Goal: Information Seeking & Learning: Learn about a topic

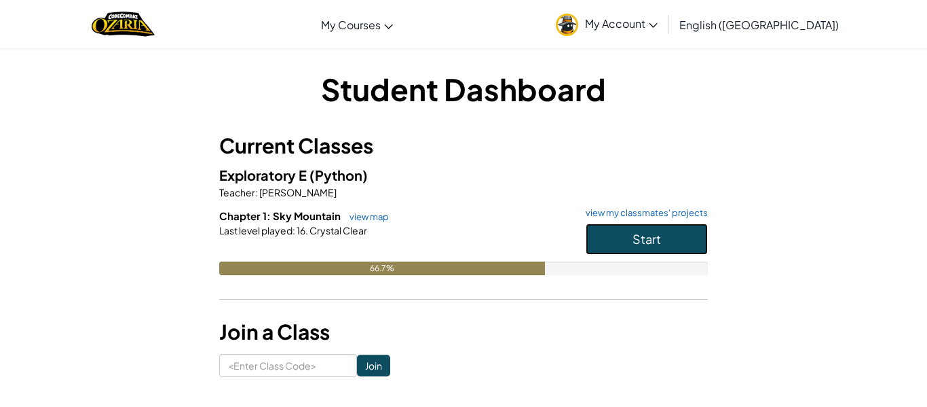
click at [636, 231] on span "Start" at bounding box center [647, 239] width 29 height 16
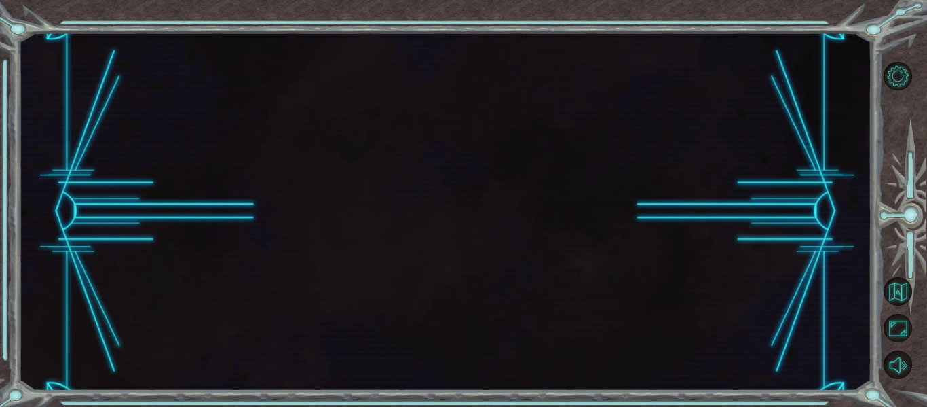
click at [636, 231] on div at bounding box center [444, 212] width 853 height 358
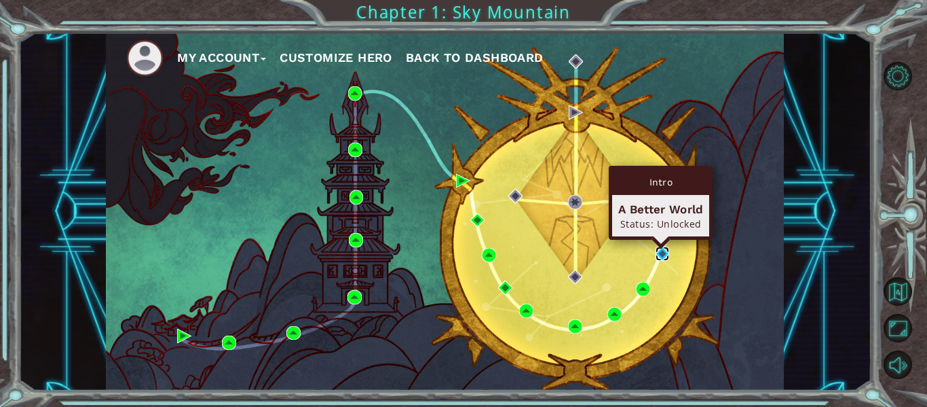
click at [661, 254] on img at bounding box center [663, 253] width 14 height 14
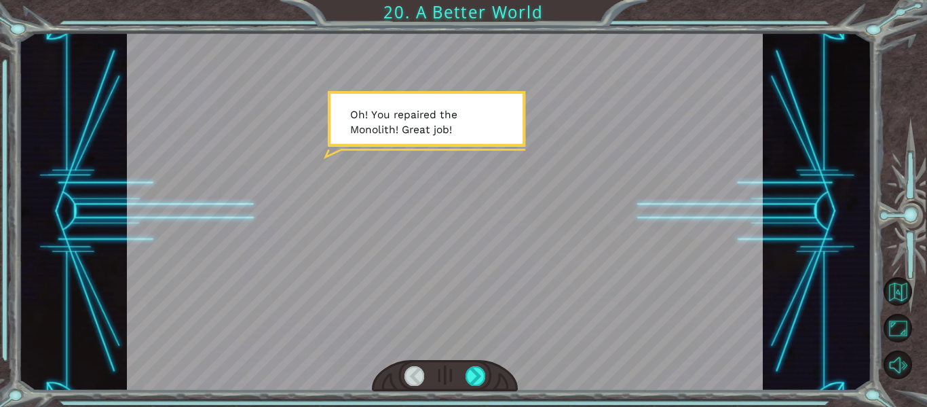
click at [503, 256] on div at bounding box center [445, 212] width 637 height 358
click at [481, 373] on div at bounding box center [476, 375] width 20 height 19
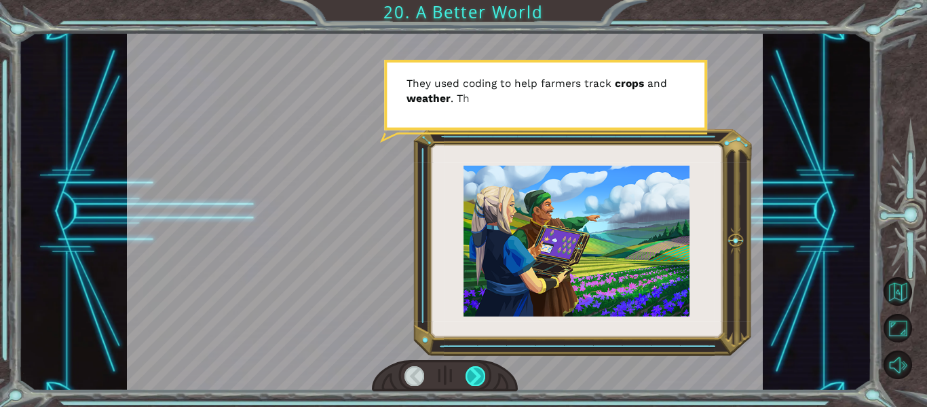
click at [480, 373] on div at bounding box center [476, 375] width 20 height 19
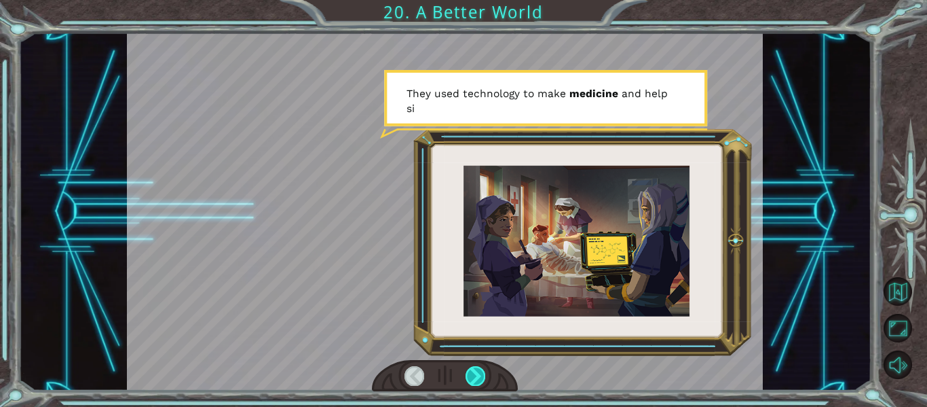
click at [480, 373] on div at bounding box center [476, 375] width 20 height 19
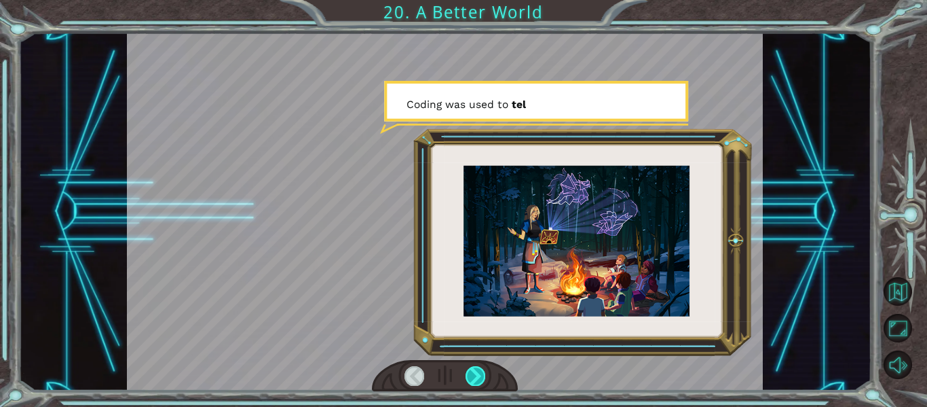
click at [480, 373] on div at bounding box center [476, 375] width 20 height 19
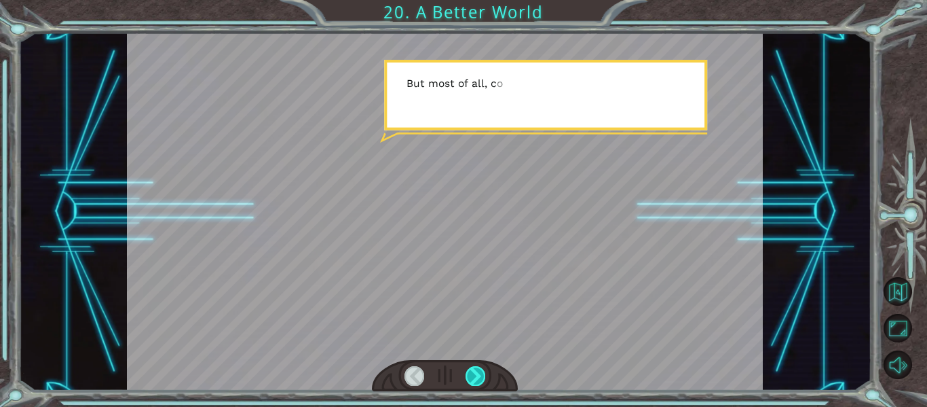
click at [480, 373] on div at bounding box center [476, 375] width 20 height 19
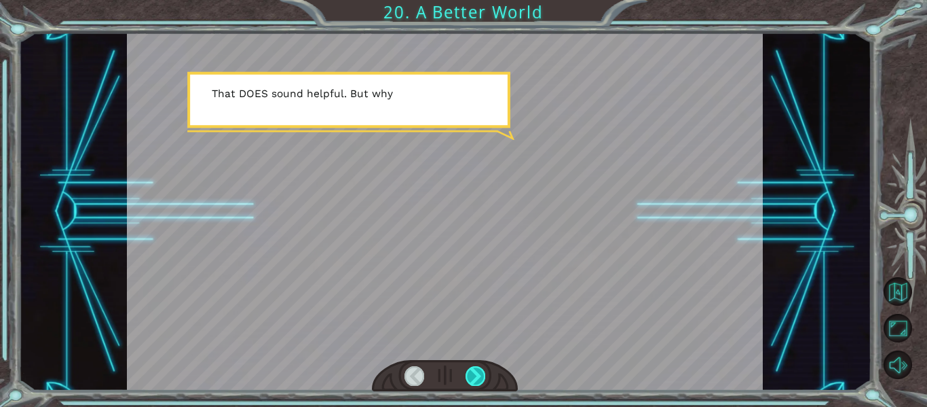
click at [480, 373] on div at bounding box center [476, 375] width 20 height 19
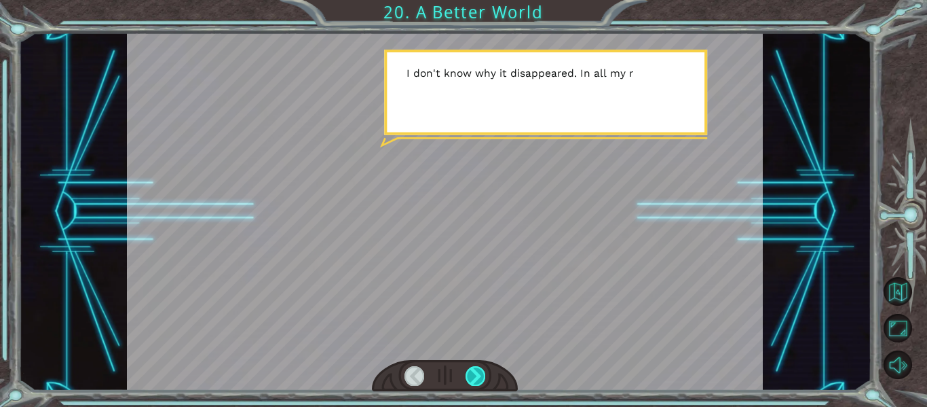
click at [480, 373] on div at bounding box center [476, 375] width 20 height 19
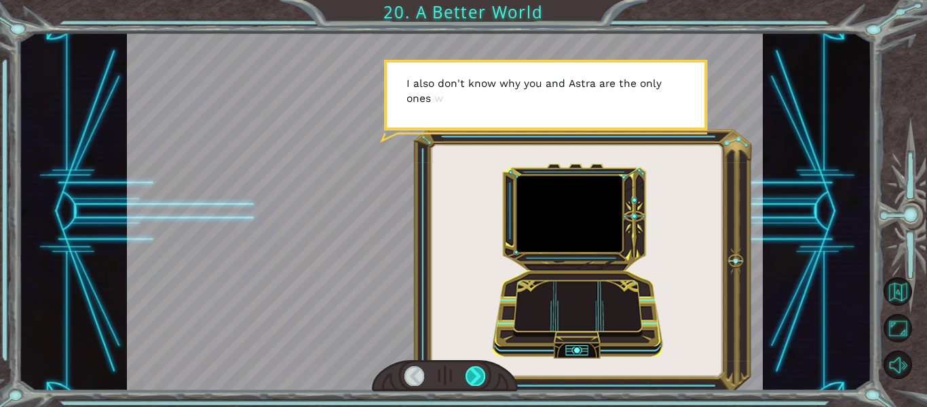
click at [480, 373] on div at bounding box center [476, 375] width 20 height 19
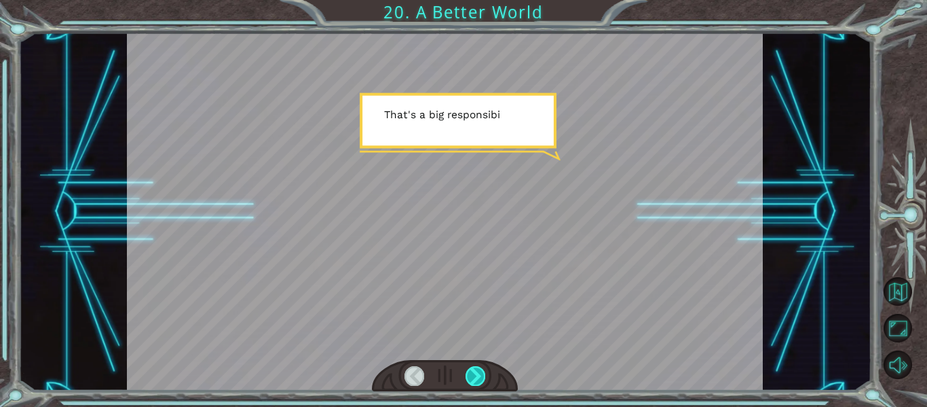
click at [480, 373] on div at bounding box center [476, 375] width 20 height 19
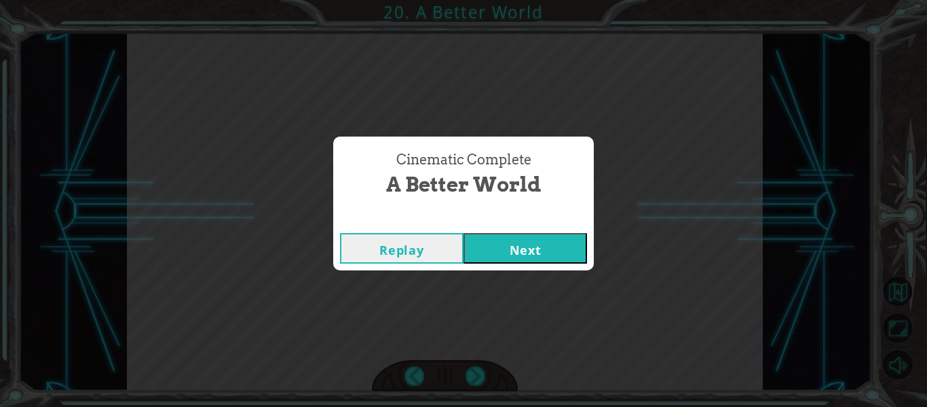
click at [495, 259] on button "Next" at bounding box center [526, 248] width 124 height 31
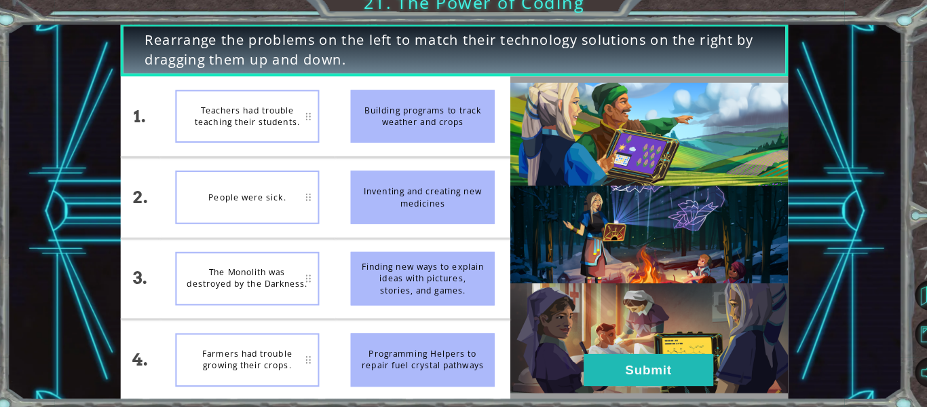
click at [295, 206] on div "People were sick." at bounding box center [247, 197] width 137 height 51
drag, startPoint x: 264, startPoint y: 212, endPoint x: 446, endPoint y: 200, distance: 182.3
click at [446, 200] on div "1. 2. 3. 4. Teachers had trouble teaching their students. People were sick. The…" at bounding box center [312, 236] width 371 height 307
drag, startPoint x: 371, startPoint y: 207, endPoint x: 276, endPoint y: 203, distance: 94.4
click at [276, 203] on div "1. 2. 3. 4. Teachers had trouble teaching their students. People were sick. The…" at bounding box center [312, 236] width 371 height 307
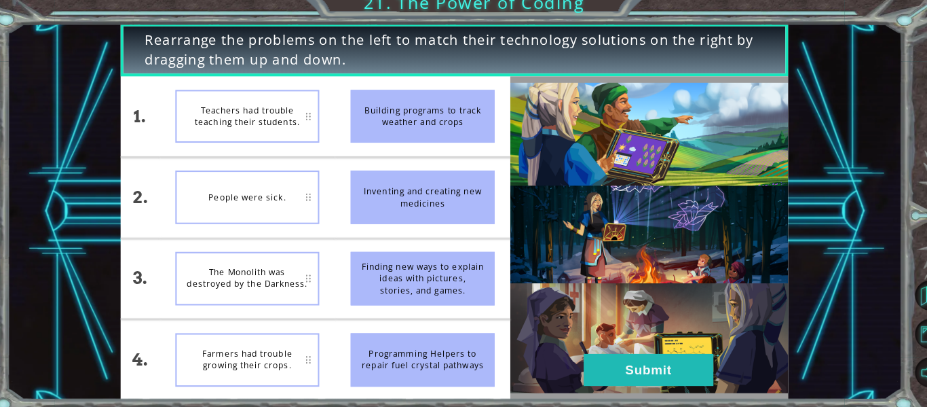
click at [276, 203] on div "People were sick." at bounding box center [247, 197] width 137 height 51
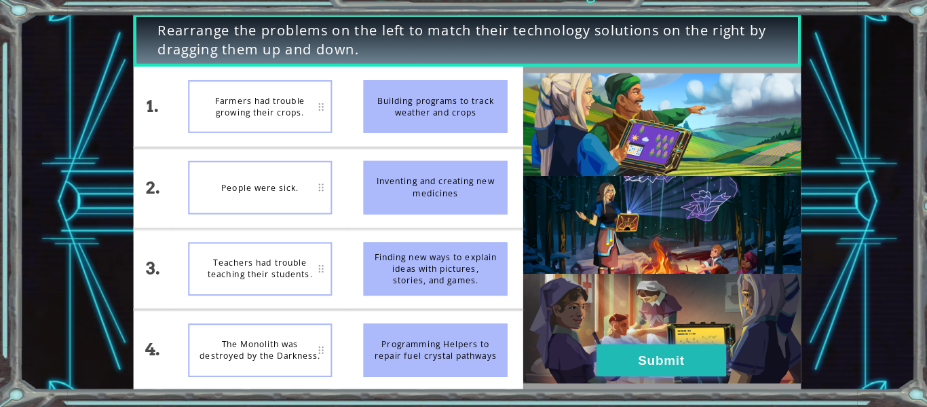
click at [595, 368] on button "Submit" at bounding box center [630, 362] width 124 height 31
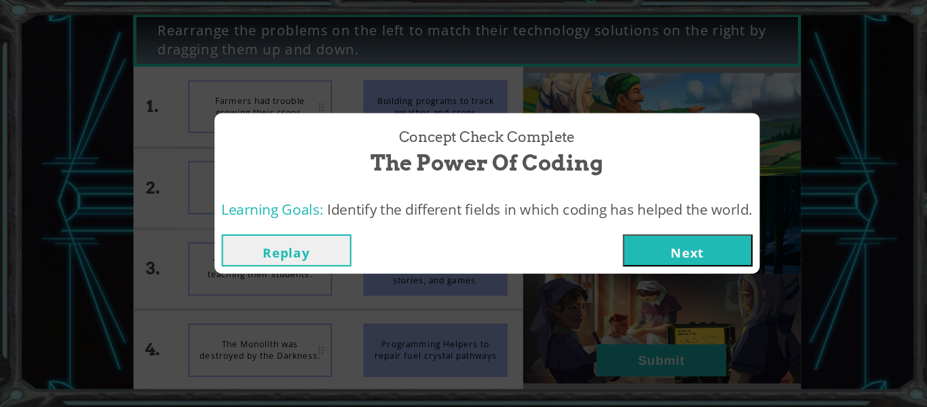
click at [654, 250] on button "Next" at bounding box center [655, 257] width 124 height 31
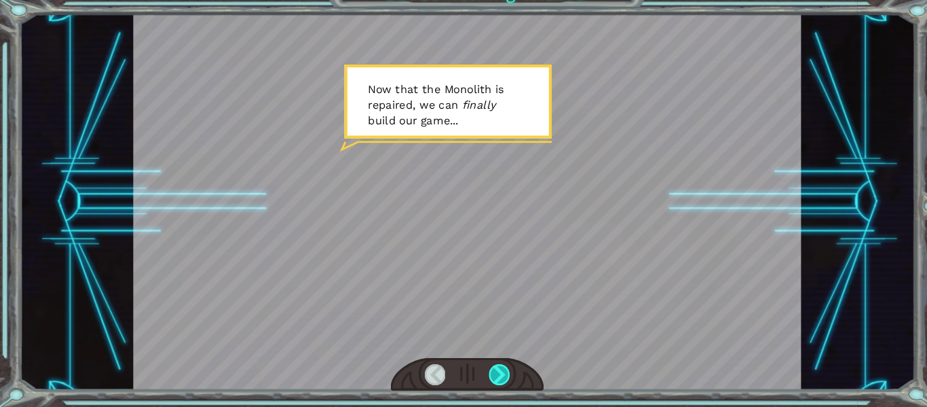
click at [471, 371] on div at bounding box center [476, 375] width 20 height 19
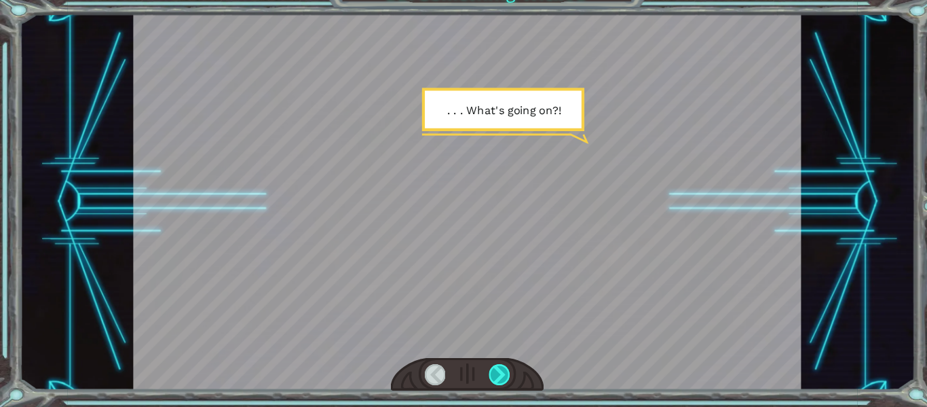
click at [471, 371] on div at bounding box center [476, 375] width 20 height 19
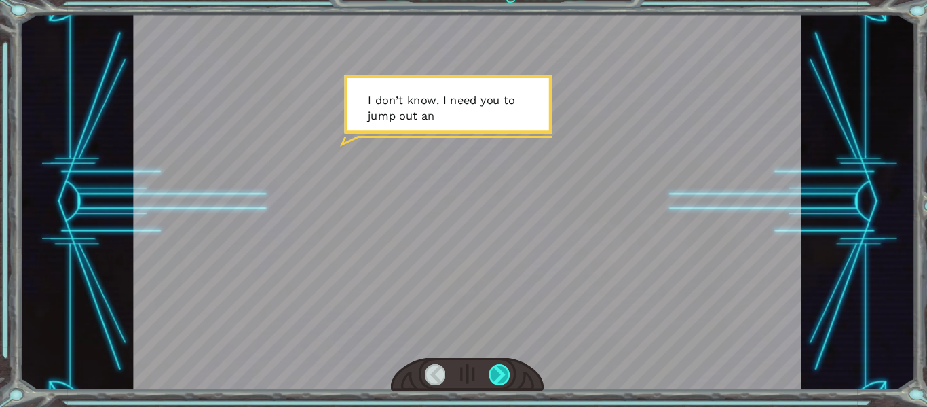
click at [471, 371] on div at bounding box center [476, 375] width 20 height 19
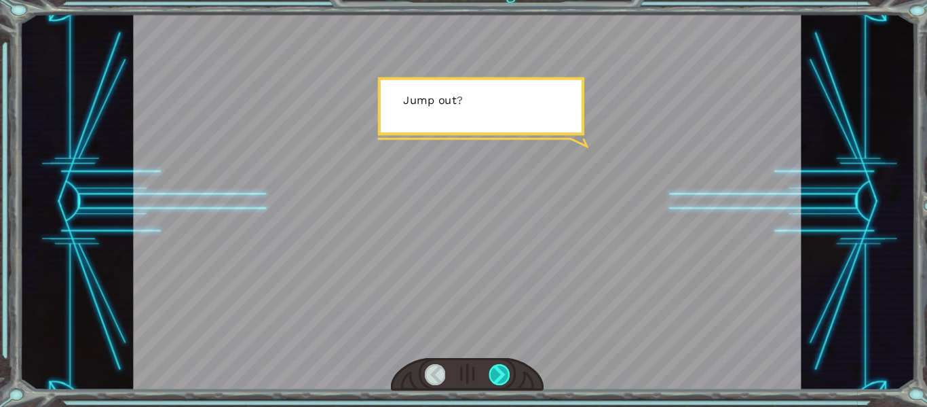
click at [471, 371] on div at bounding box center [476, 375] width 20 height 19
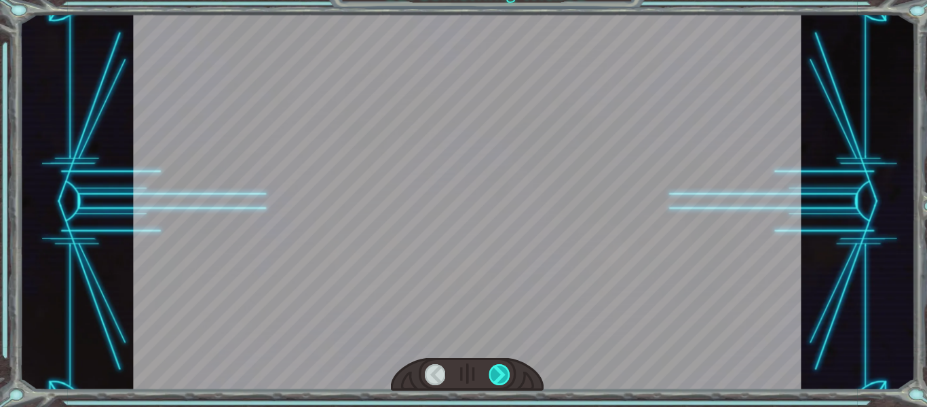
click at [471, 371] on div at bounding box center [476, 375] width 20 height 19
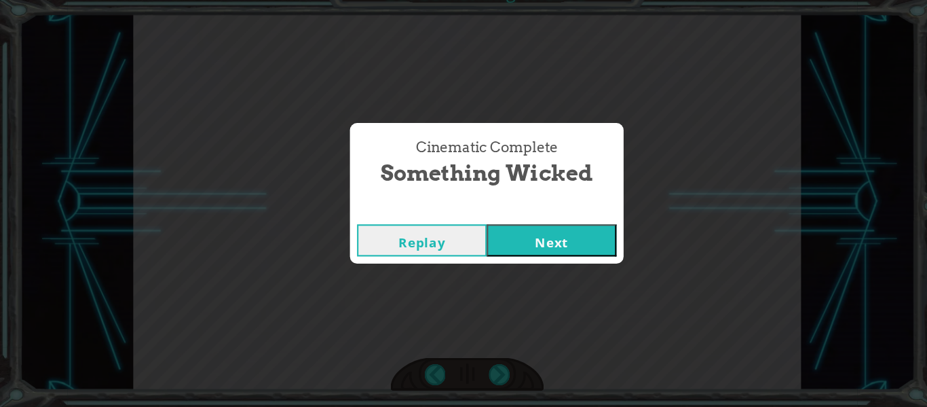
click at [559, 242] on button "Next" at bounding box center [526, 248] width 124 height 31
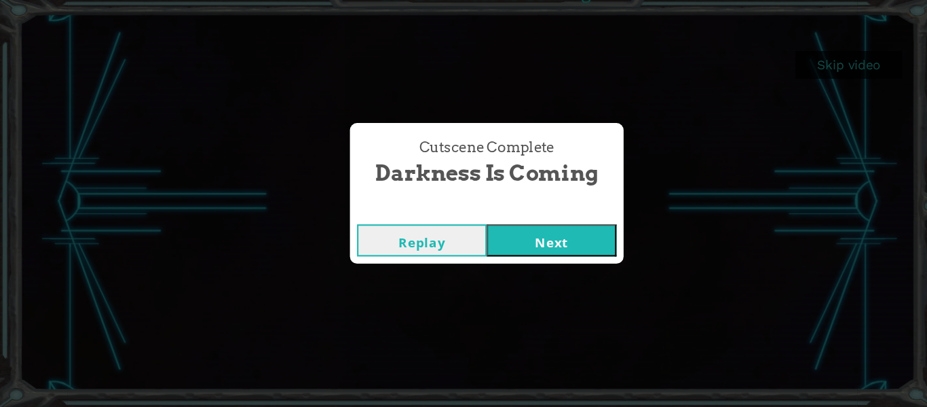
click at [499, 236] on button "Next" at bounding box center [526, 248] width 124 height 31
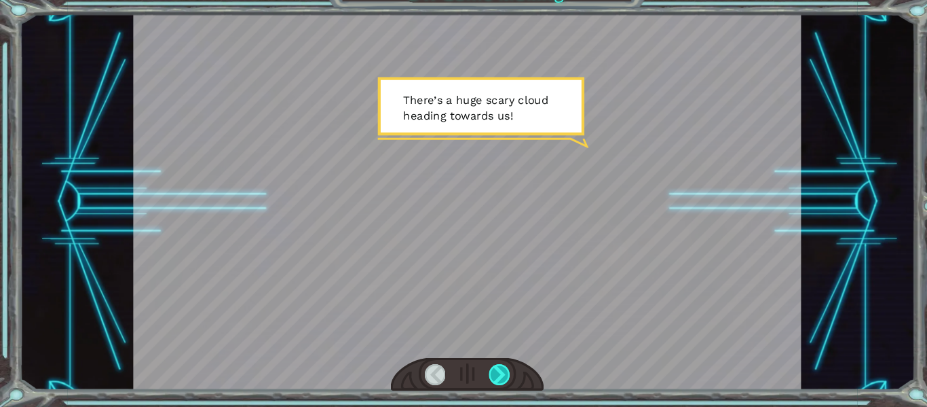
click at [478, 380] on div at bounding box center [476, 375] width 20 height 19
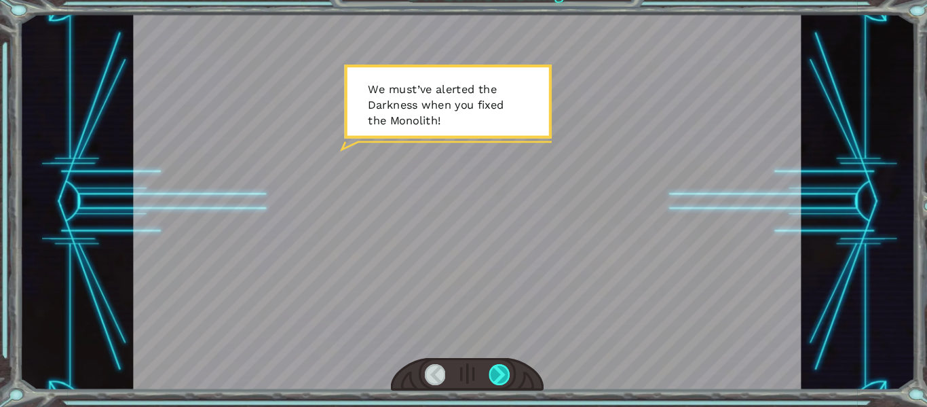
click at [478, 380] on div at bounding box center [476, 375] width 20 height 19
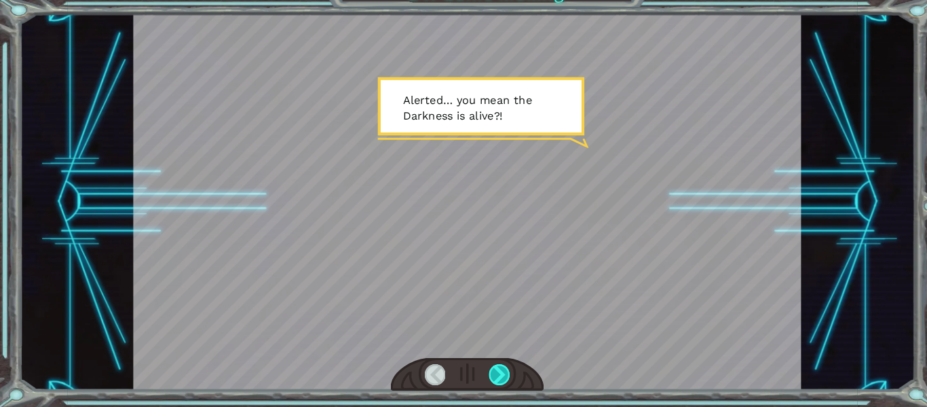
click at [478, 380] on div at bounding box center [476, 375] width 20 height 19
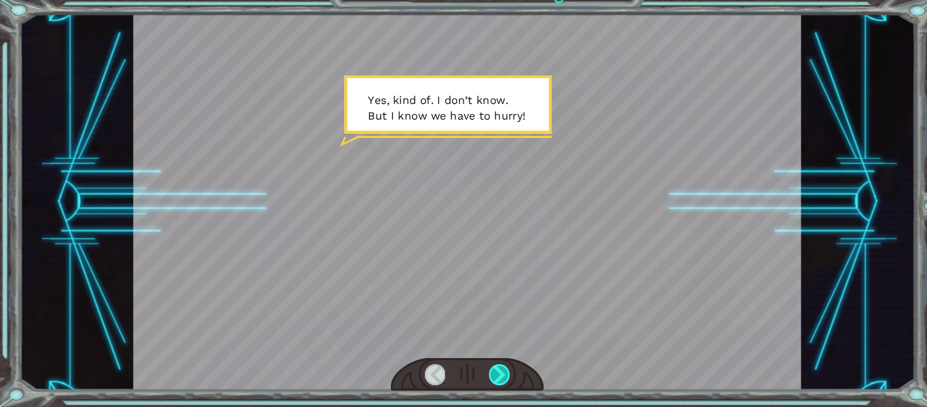
click at [478, 380] on div at bounding box center [476, 375] width 20 height 19
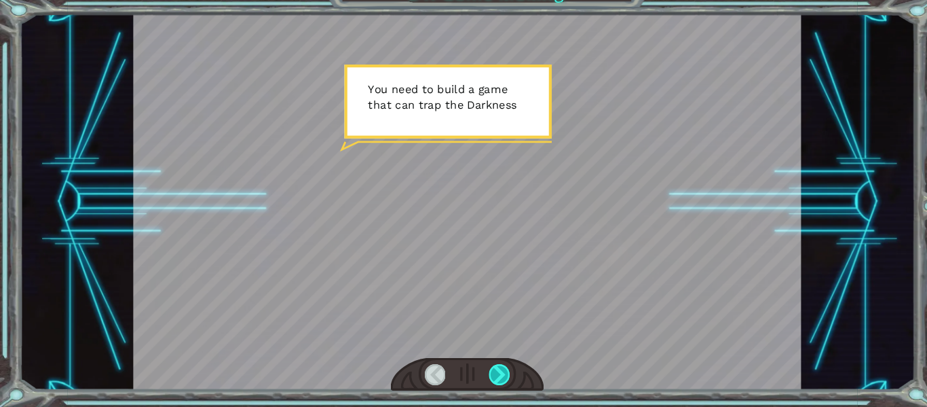
click at [478, 380] on div at bounding box center [476, 375] width 20 height 19
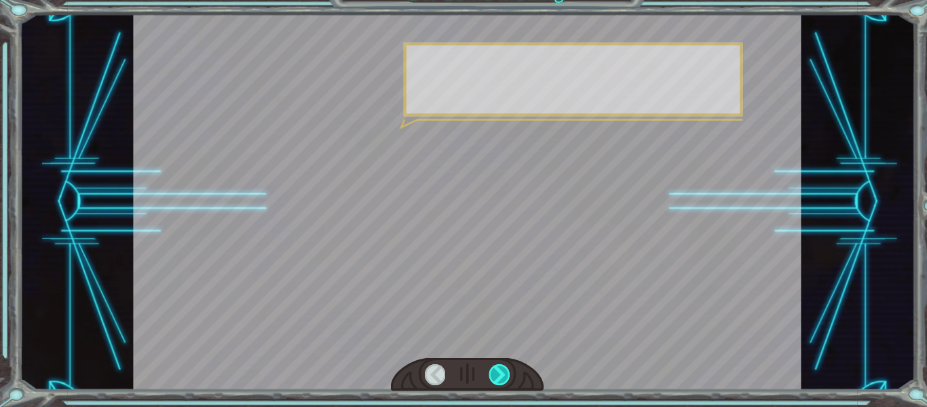
click at [478, 380] on div at bounding box center [476, 375] width 20 height 19
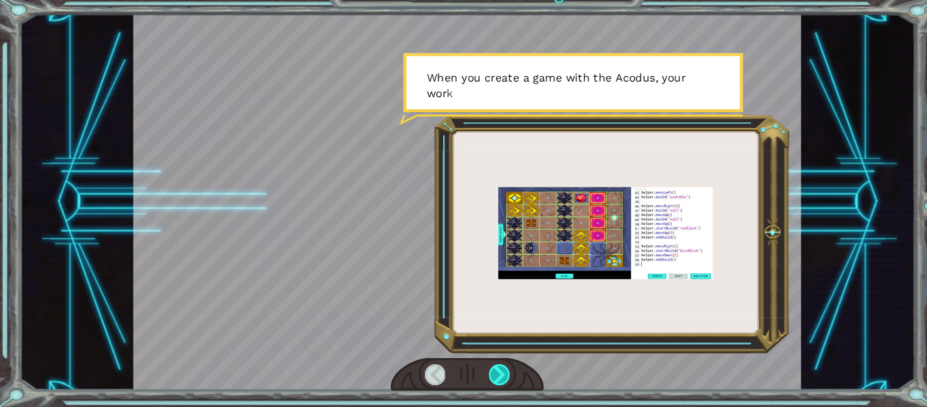
click at [478, 380] on div at bounding box center [476, 375] width 20 height 19
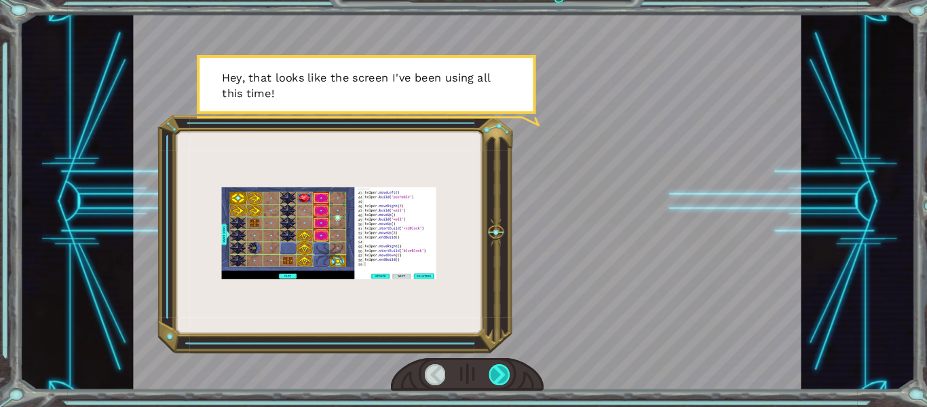
click at [478, 380] on div at bounding box center [476, 375] width 20 height 19
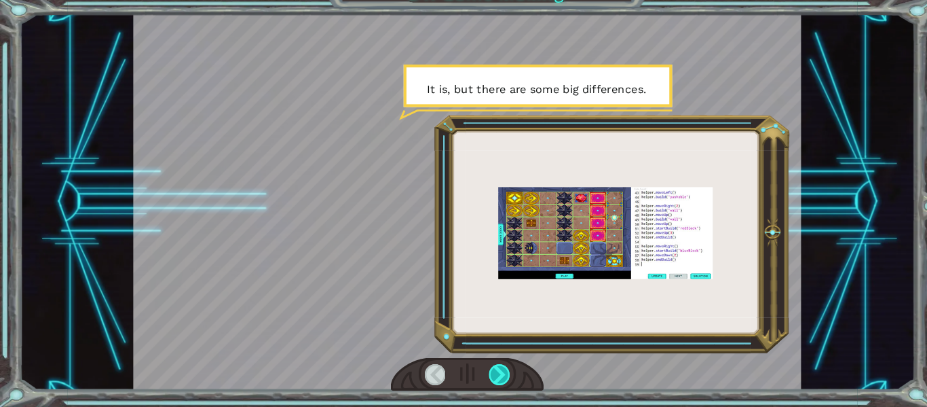
click at [478, 380] on div at bounding box center [476, 375] width 20 height 19
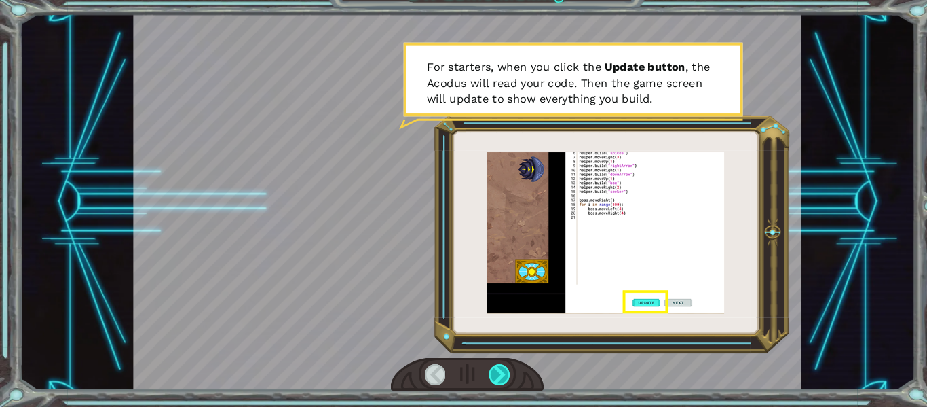
click at [478, 380] on div at bounding box center [476, 375] width 20 height 19
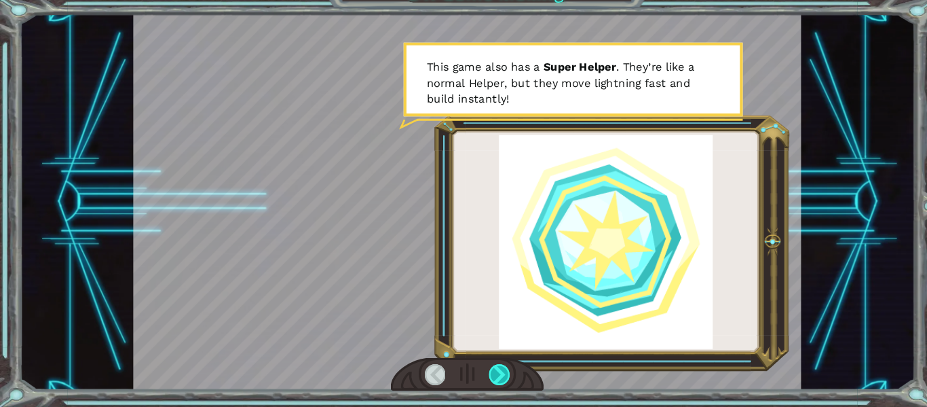
click at [478, 380] on div at bounding box center [476, 375] width 20 height 19
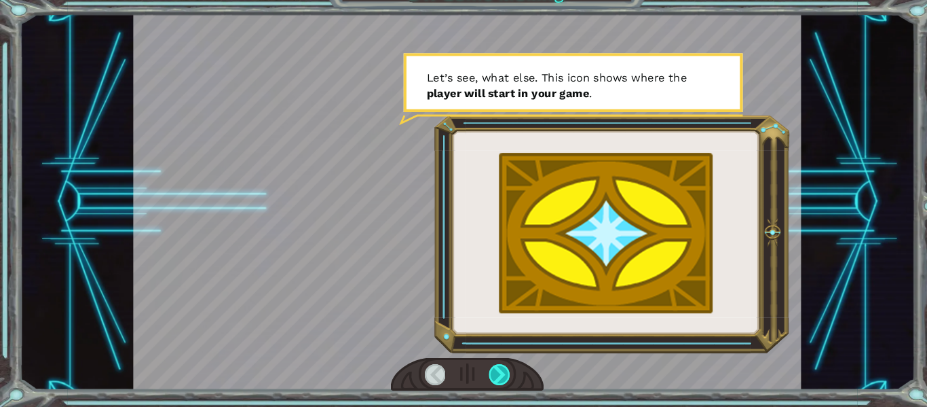
click at [478, 380] on div at bounding box center [476, 375] width 20 height 19
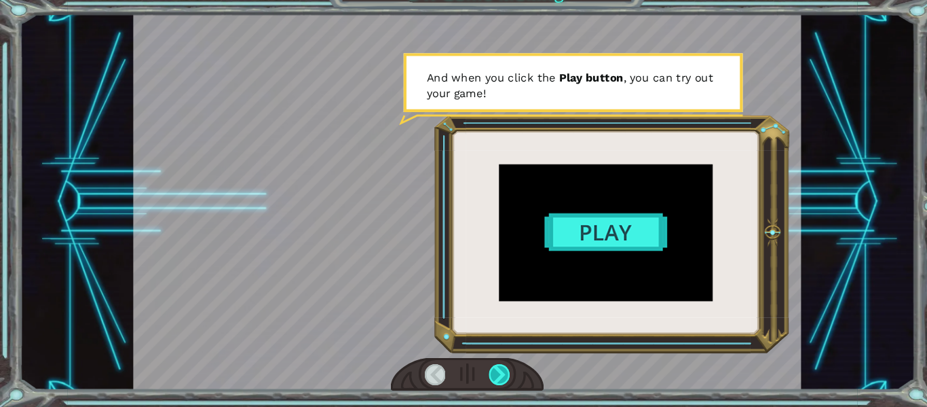
click at [478, 380] on div at bounding box center [476, 375] width 20 height 19
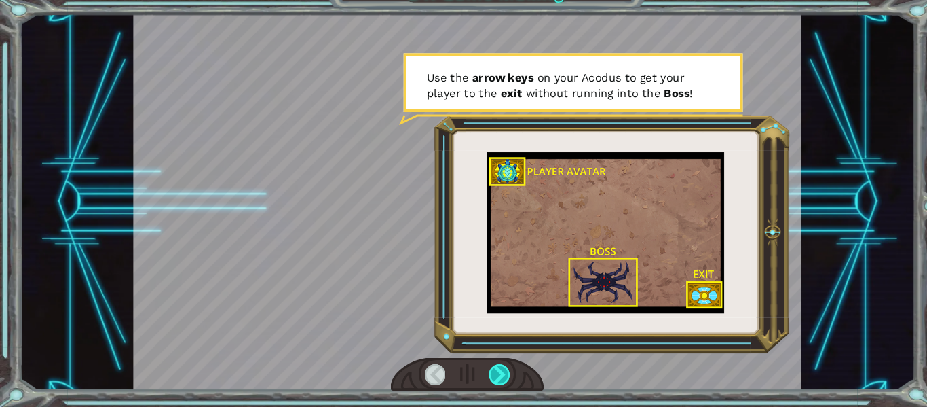
click at [478, 380] on div at bounding box center [476, 375] width 20 height 19
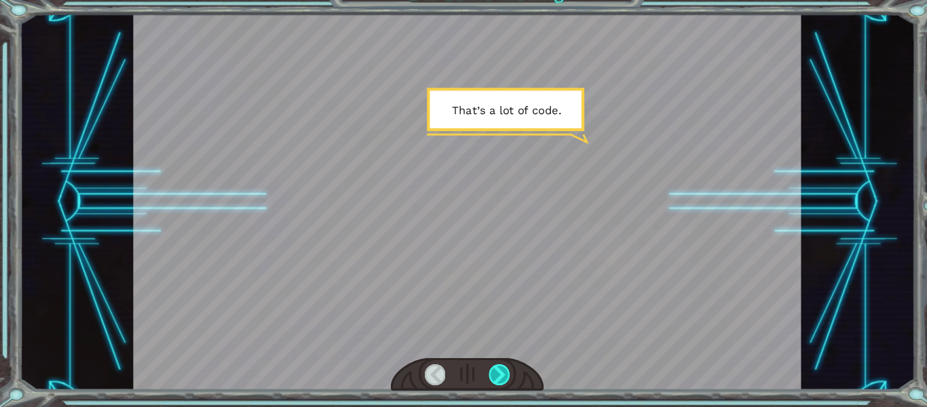
click at [478, 380] on div at bounding box center [476, 375] width 20 height 19
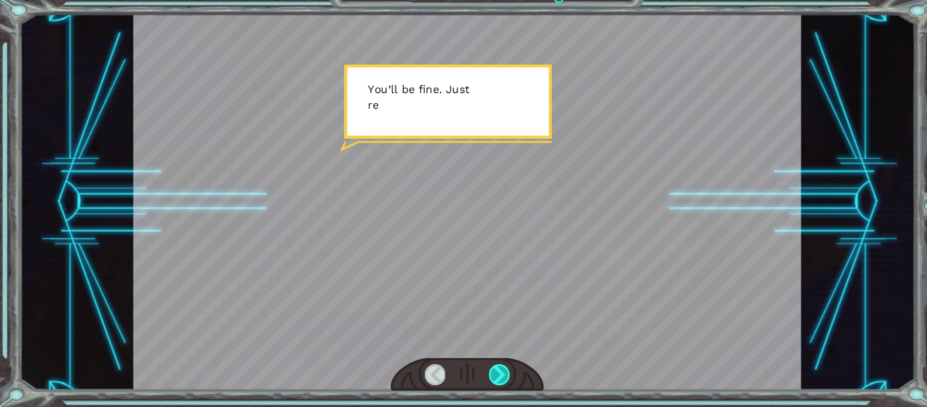
click at [478, 380] on div at bounding box center [476, 375] width 20 height 19
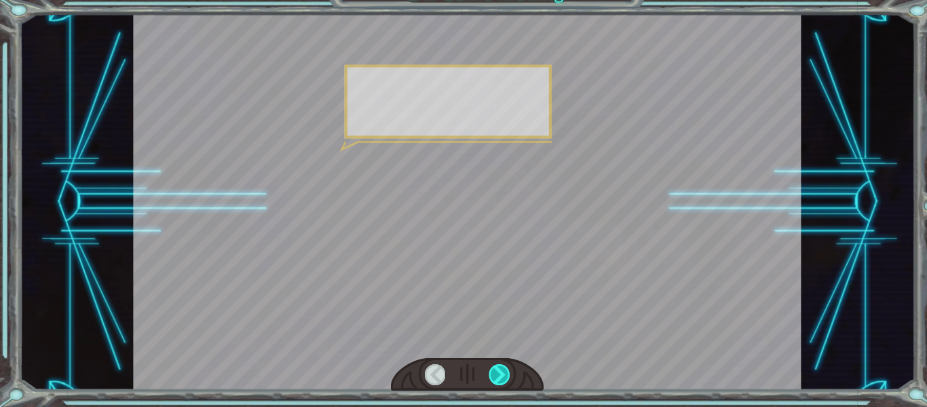
click at [478, 380] on div at bounding box center [476, 375] width 20 height 19
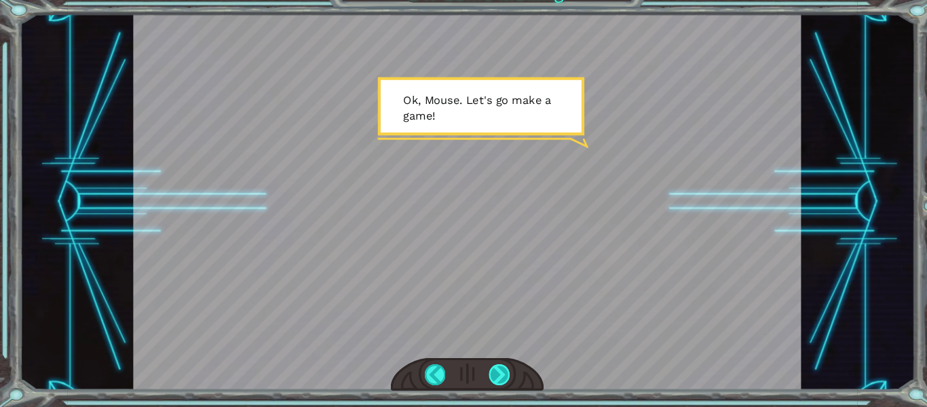
click at [478, 380] on div at bounding box center [476, 375] width 20 height 19
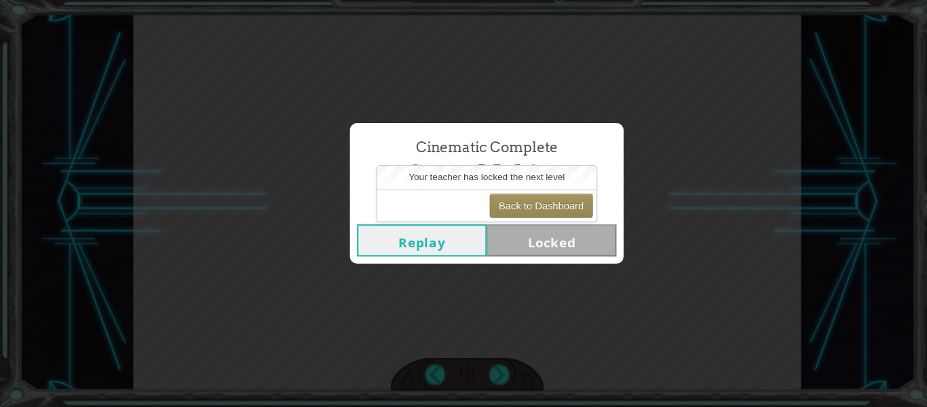
click at [514, 145] on div "Cinematic Complete Game Making" at bounding box center [463, 174] width 247 height 62
click at [428, 255] on button "Replay" at bounding box center [402, 248] width 124 height 31
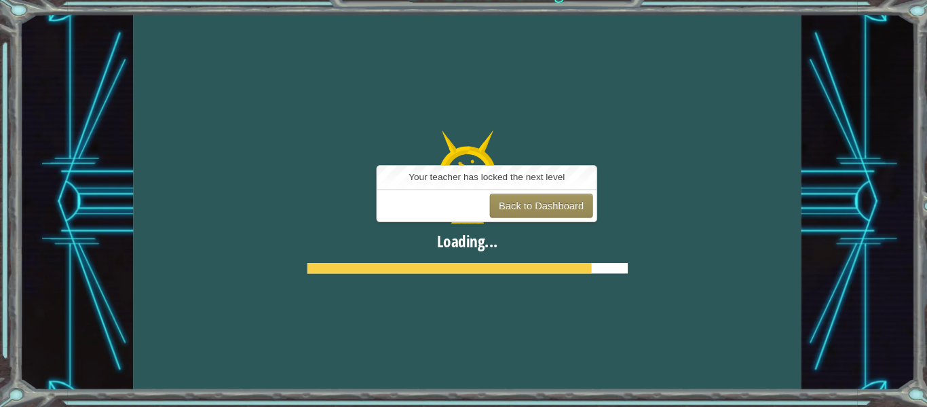
click at [516, 202] on div "Back to Dashboard" at bounding box center [463, 215] width 209 height 31
click at [515, 206] on button "Back to Dashboard" at bounding box center [515, 215] width 98 height 23
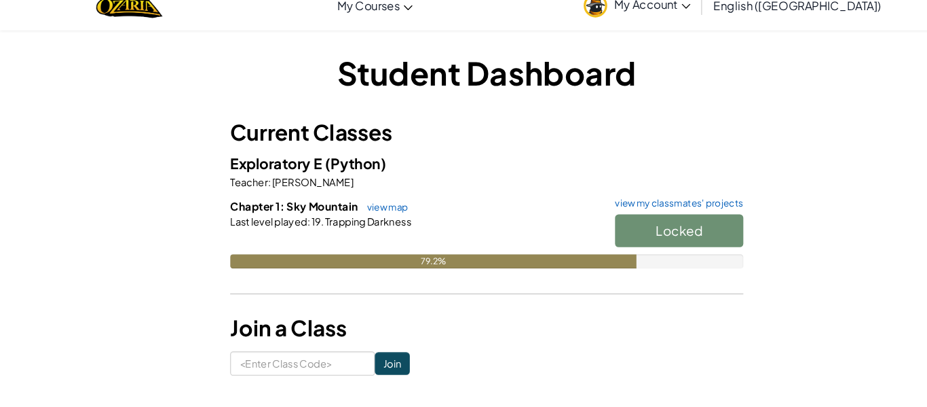
click at [633, 231] on div "Locked" at bounding box center [640, 242] width 136 height 38
click at [637, 208] on link "view my classmates' projects" at bounding box center [643, 212] width 129 height 9
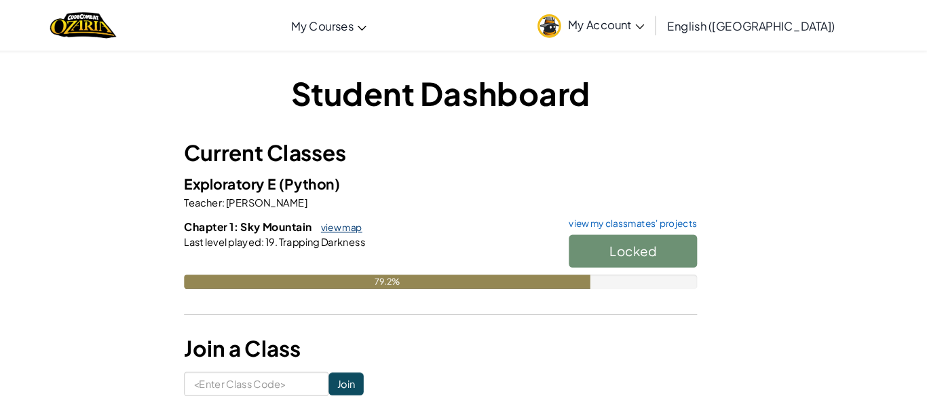
click at [351, 219] on link "view map" at bounding box center [366, 216] width 46 height 11
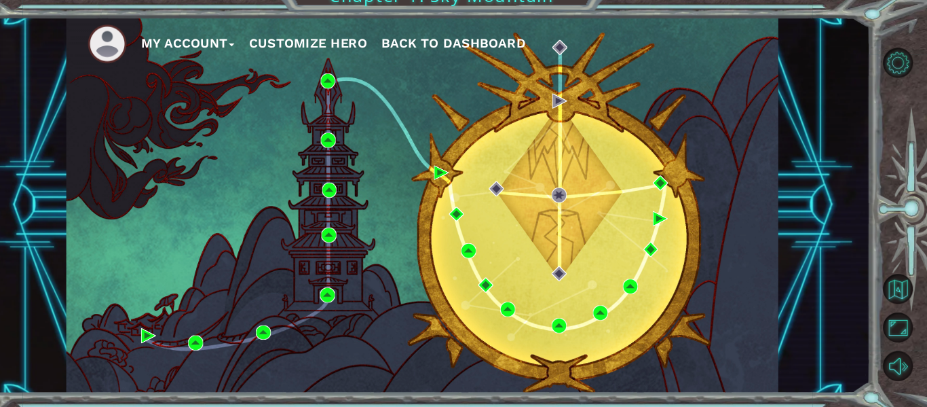
click at [584, 259] on div "My Account Customize Hero Back to Dashboard" at bounding box center [445, 212] width 678 height 358
